Goal: Find specific page/section: Find specific page/section

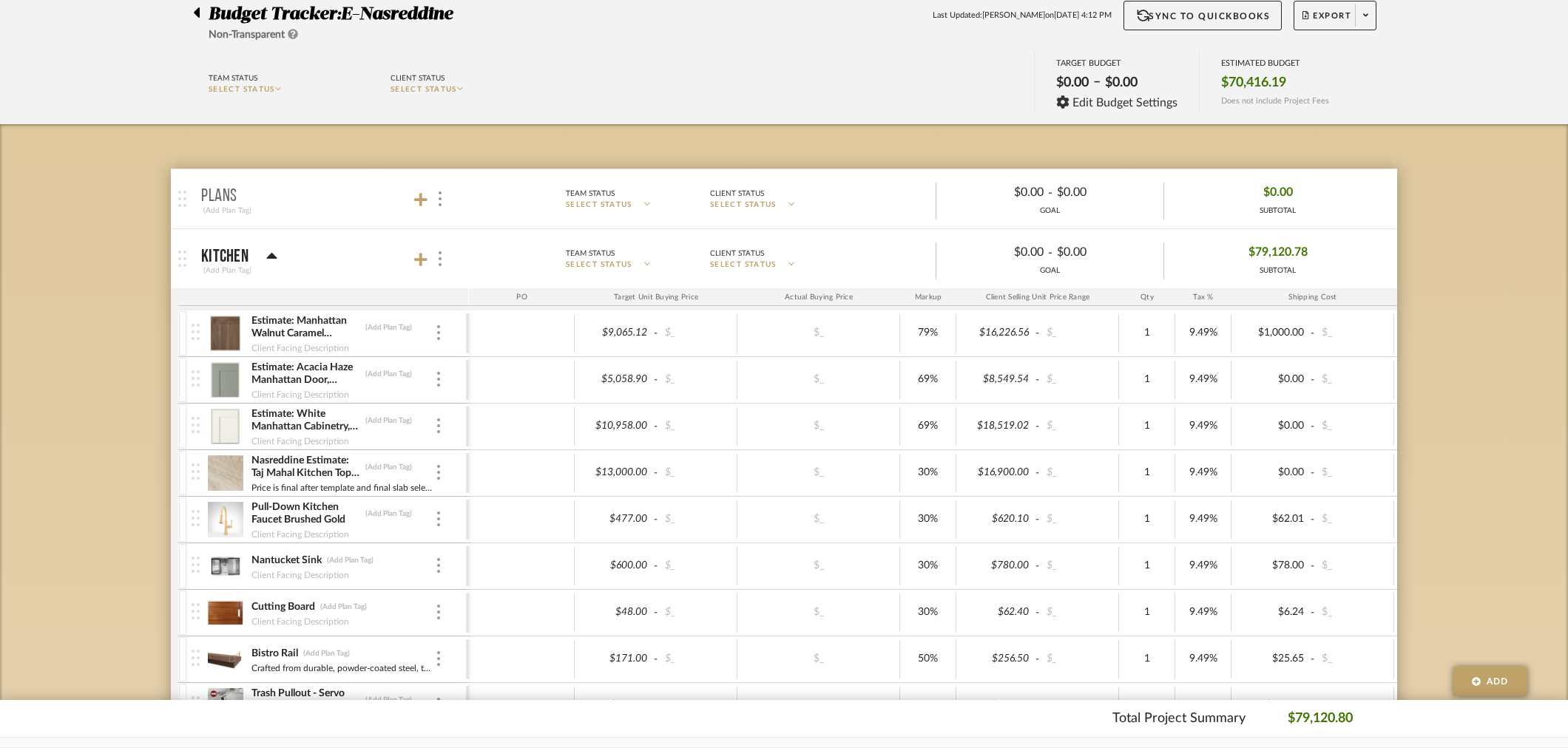
click at [201, 13] on div at bounding box center [200, 9] width 16 height 18
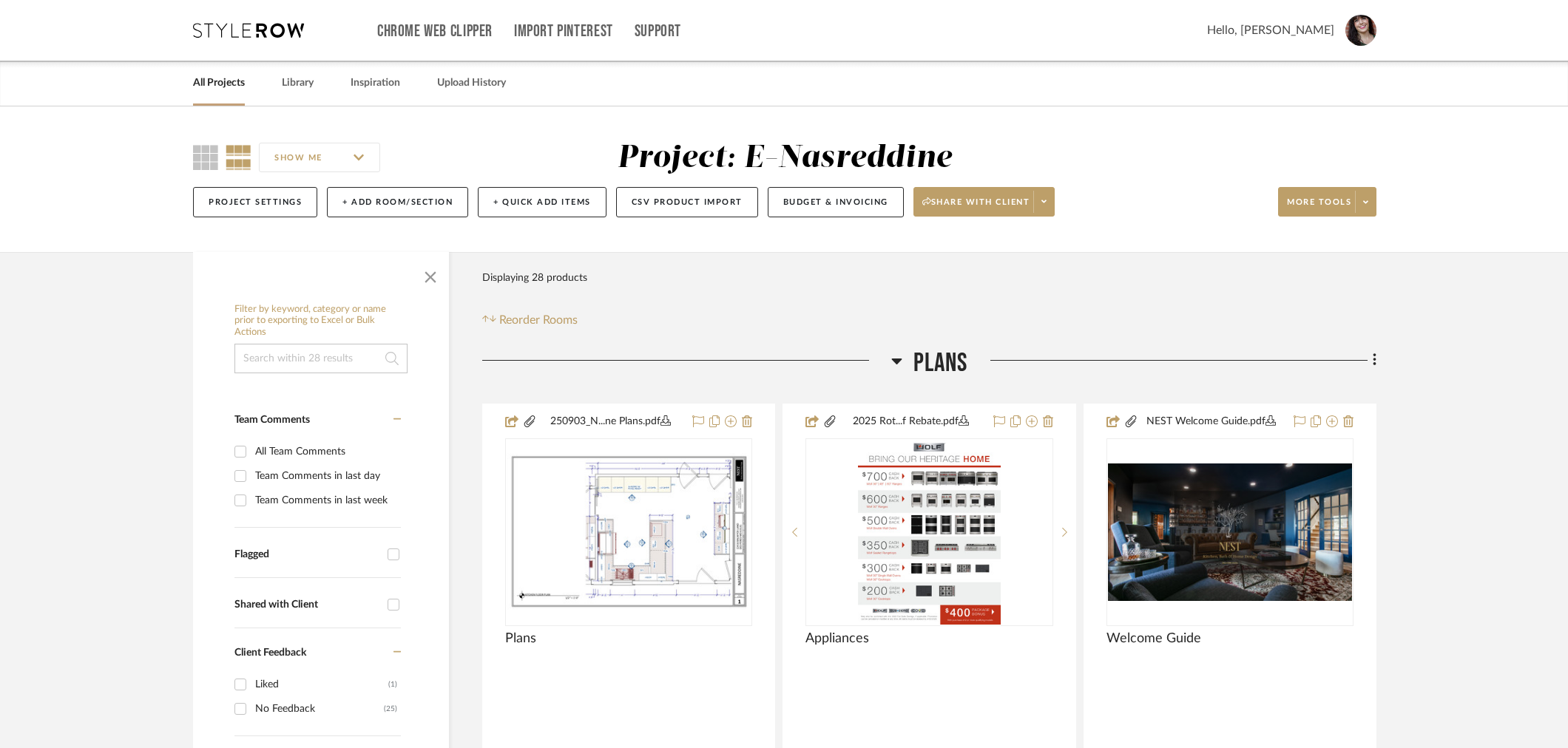
click at [211, 82] on link "All Projects" at bounding box center [219, 83] width 52 height 20
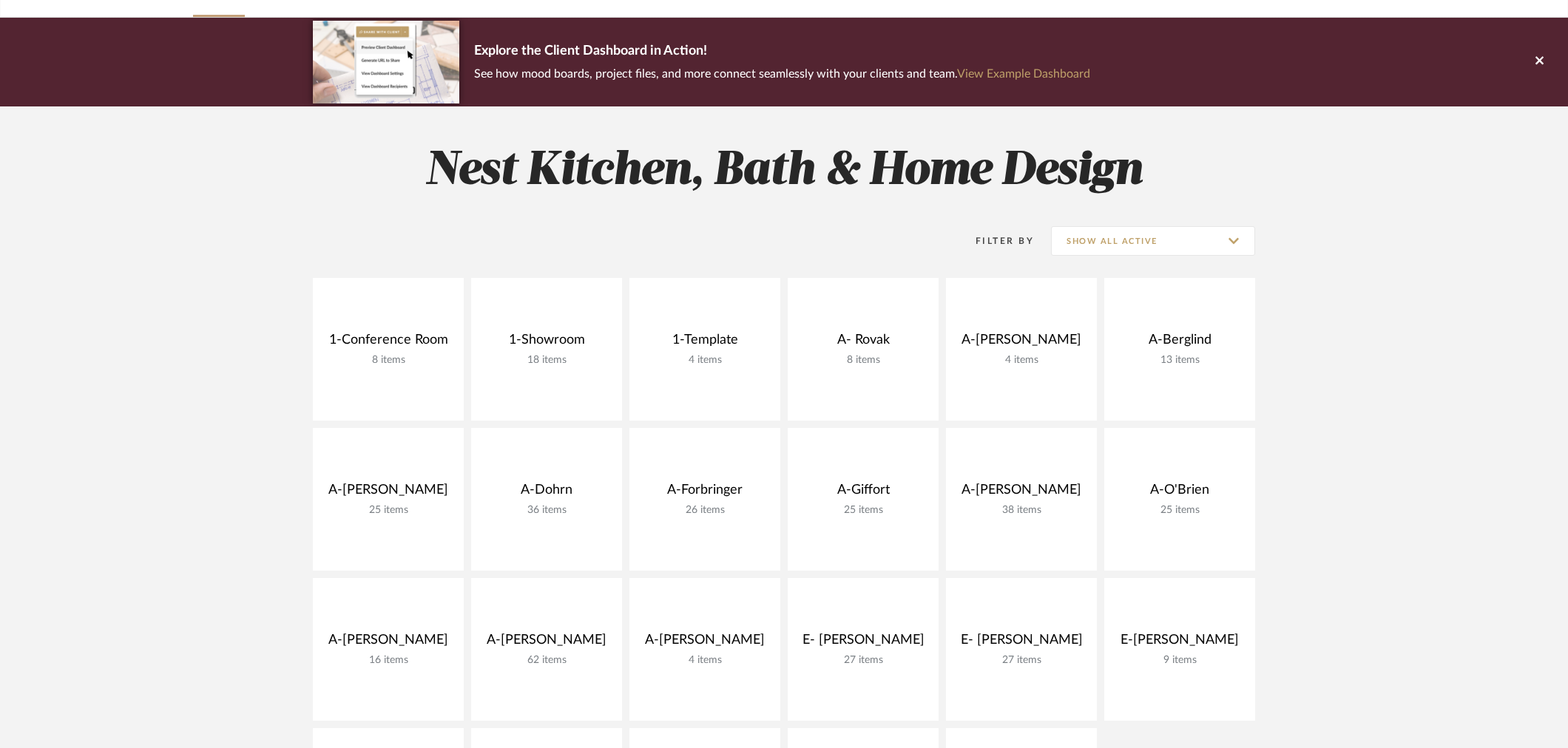
scroll to position [410, 0]
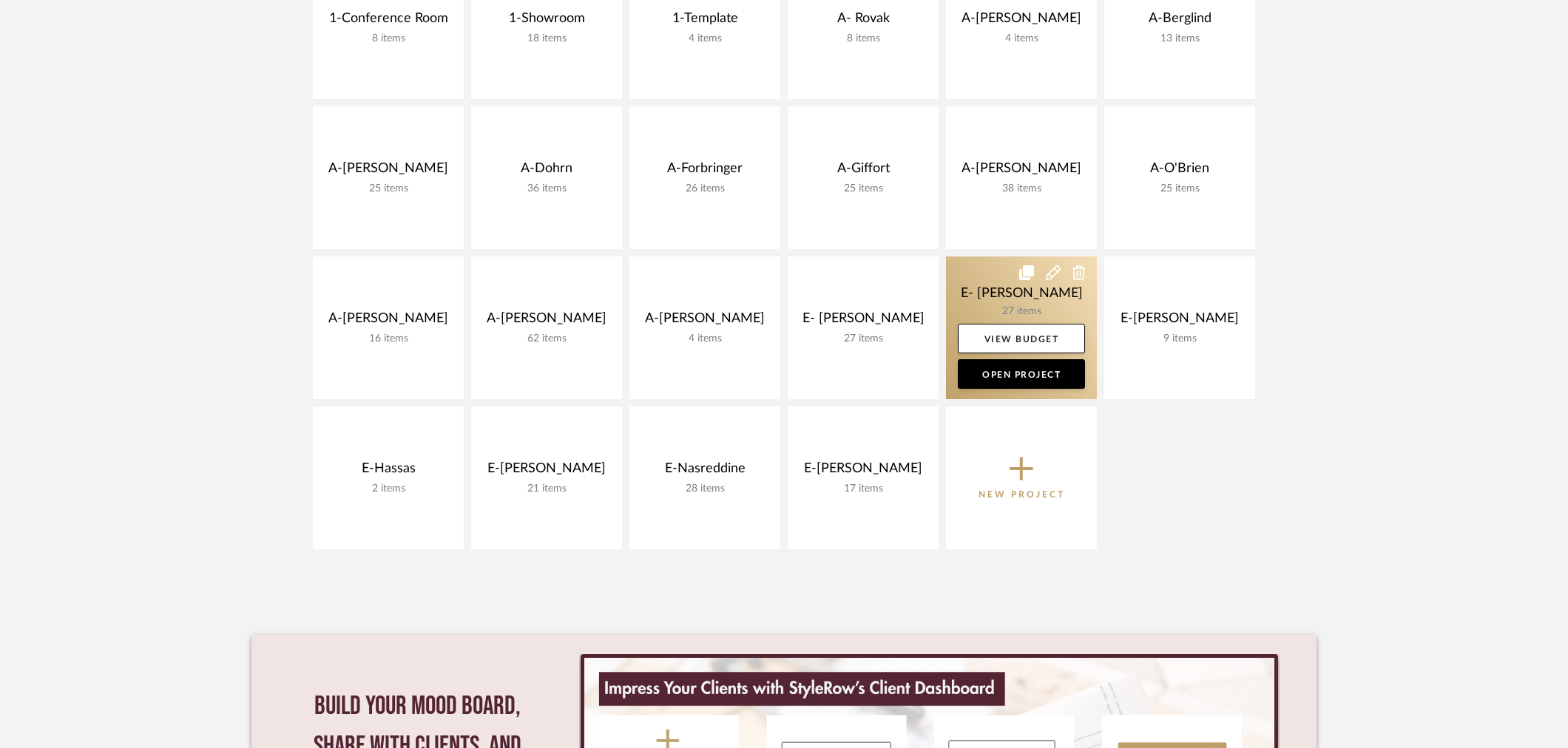
click at [1039, 288] on link at bounding box center [1020, 328] width 151 height 143
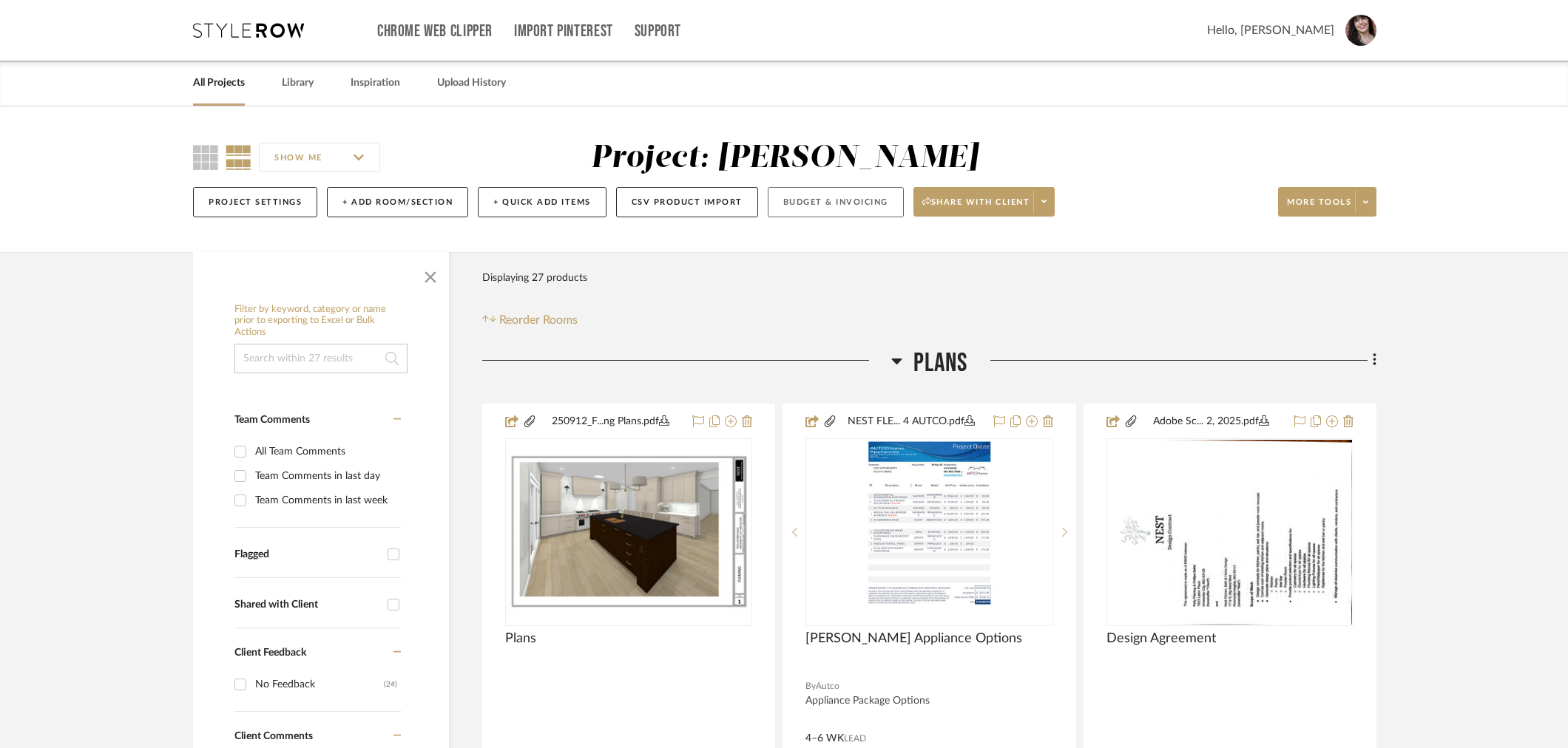
click at [862, 210] on button "Budget & Invoicing" at bounding box center [835, 202] width 136 height 30
